Goal: Information Seeking & Learning: Find specific fact

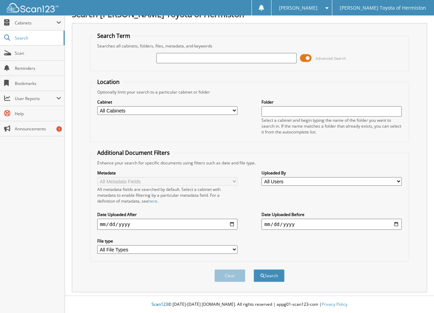
scroll to position [11, 0]
click at [193, 54] on input "text" at bounding box center [226, 58] width 140 height 10
type input "6153064"
click at [254, 269] on button "Search" at bounding box center [269, 275] width 31 height 13
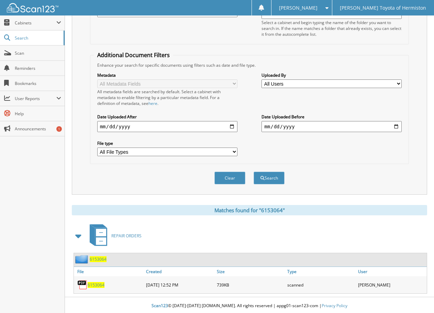
scroll to position [110, 0]
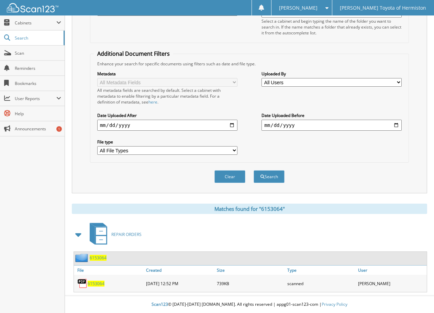
click at [91, 286] on span "6153064" at bounding box center [96, 284] width 17 height 6
click at [35, 40] on span "Search" at bounding box center [37, 38] width 45 height 6
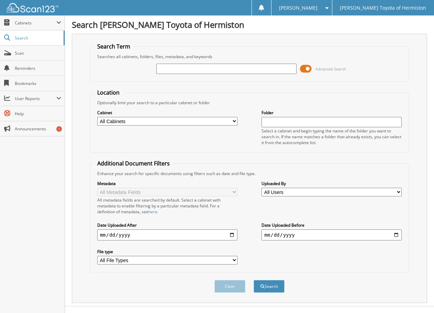
click at [201, 67] on input "text" at bounding box center [226, 69] width 140 height 10
type input "6153255"
click at [254, 280] on button "Search" at bounding box center [269, 286] width 31 height 13
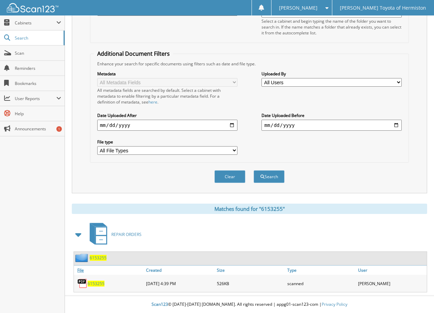
scroll to position [110, 0]
click at [95, 283] on span "6153255" at bounding box center [96, 284] width 17 height 6
